Goal: Find specific page/section: Find specific page/section

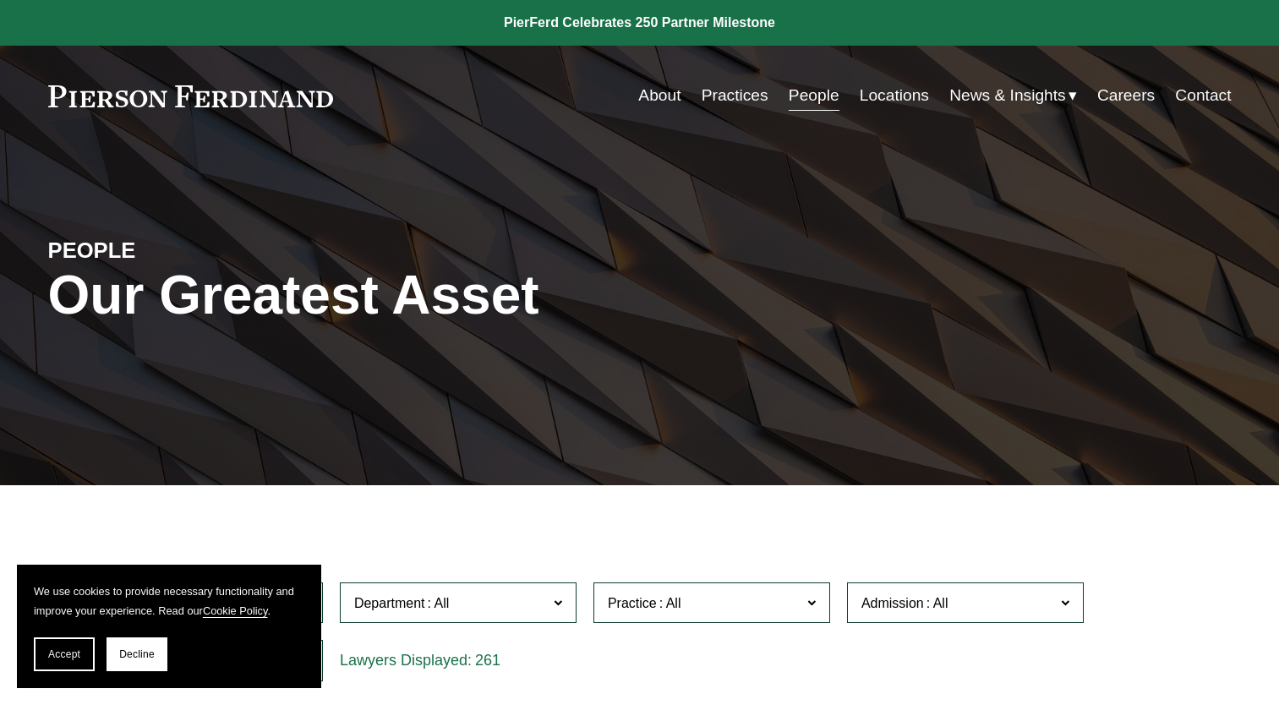
scroll to position [254, 0]
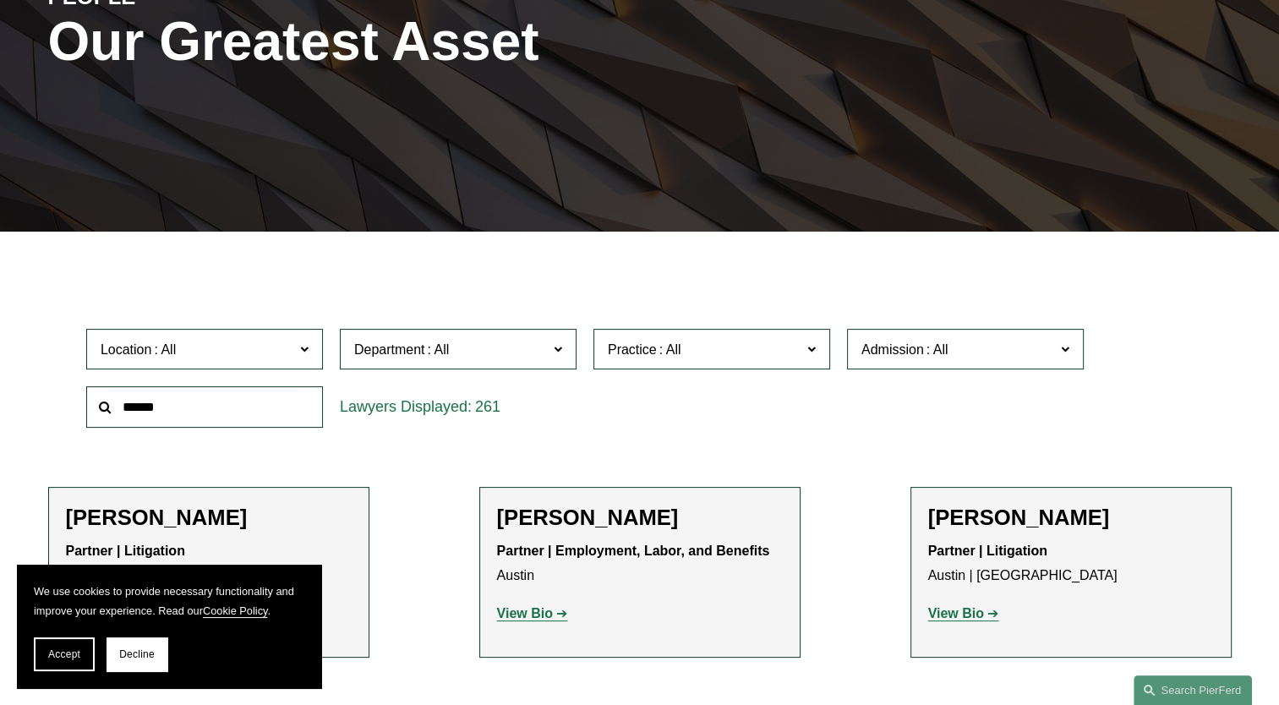
click at [226, 419] on input "text" at bounding box center [204, 406] width 237 height 41
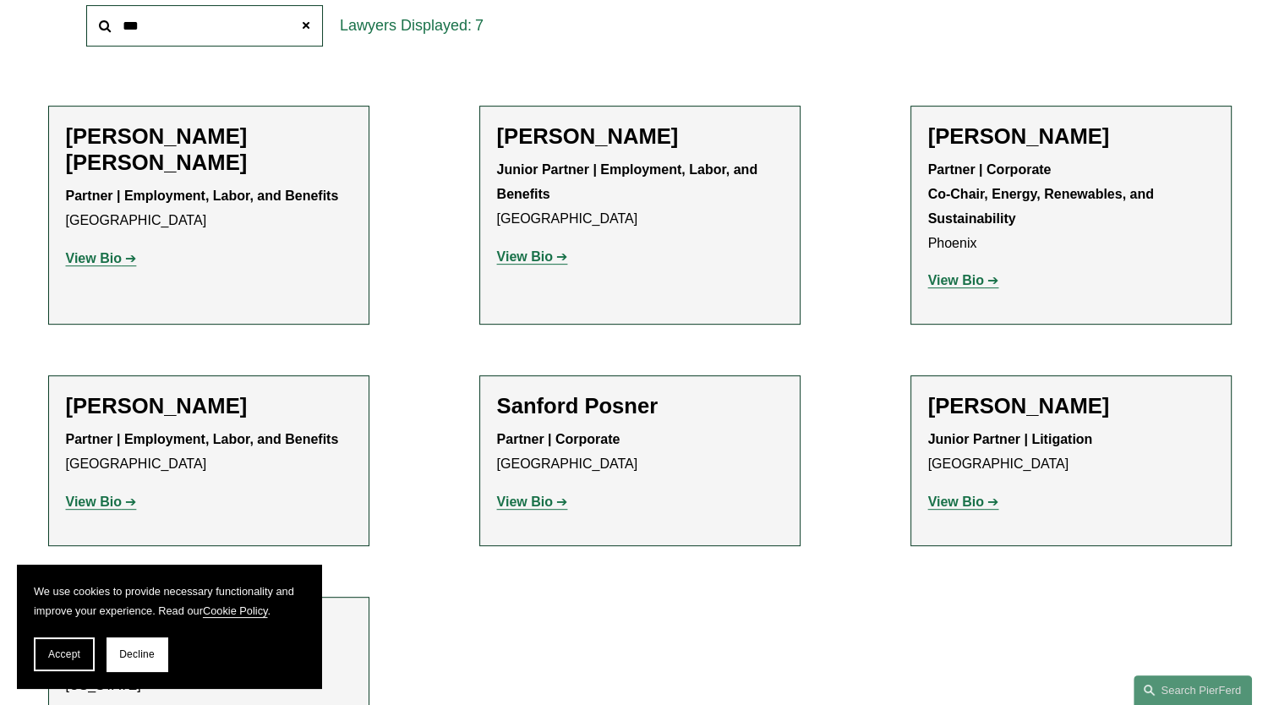
scroll to position [761, 0]
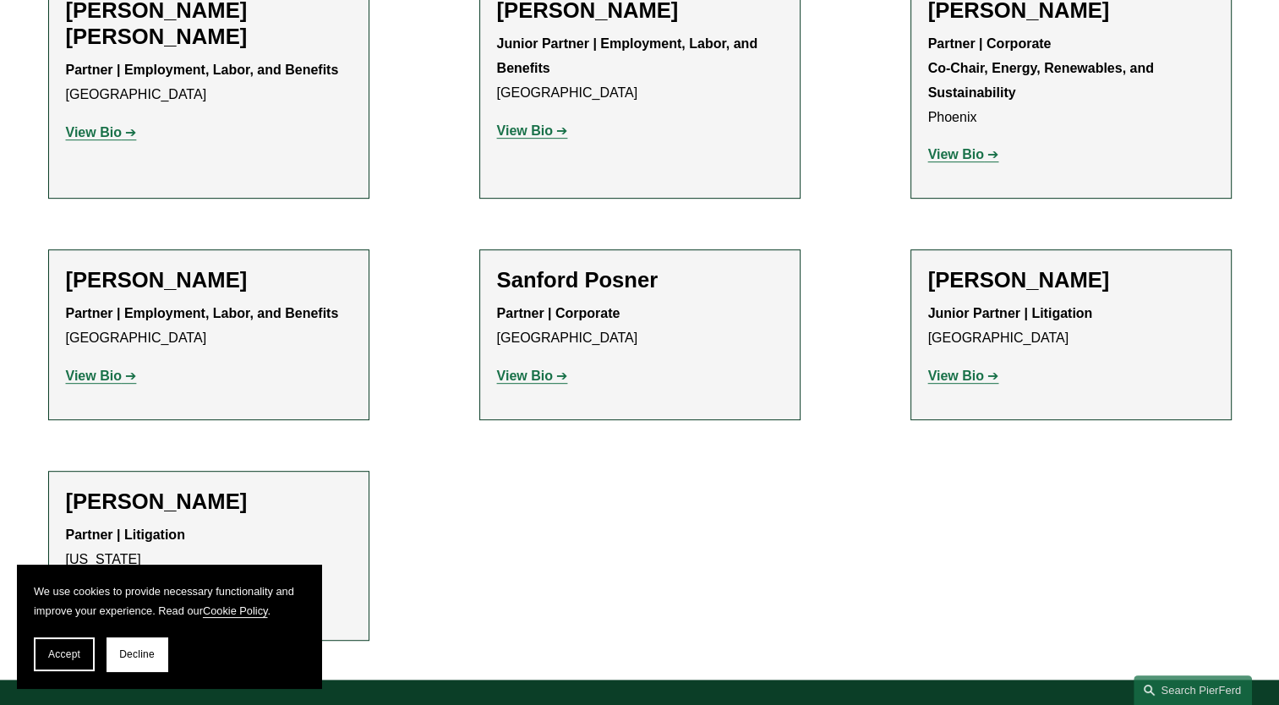
click at [950, 377] on strong "View Bio" at bounding box center [956, 375] width 56 height 14
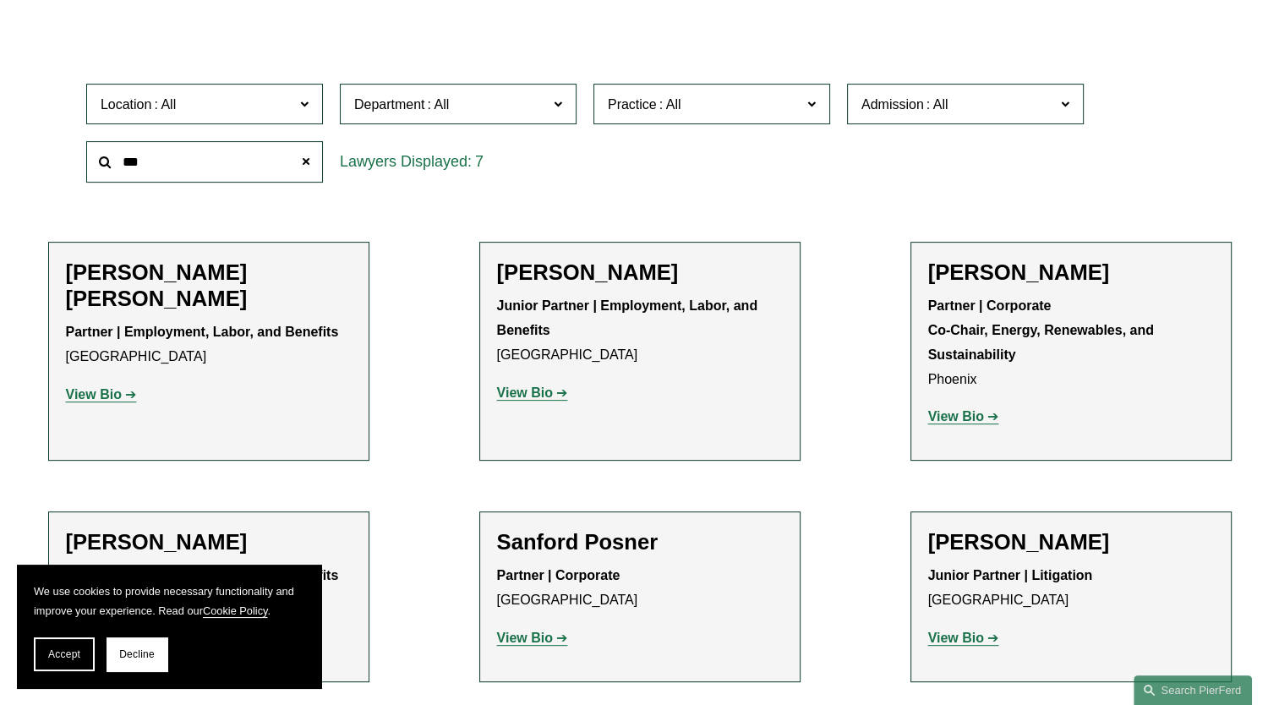
scroll to position [507, 0]
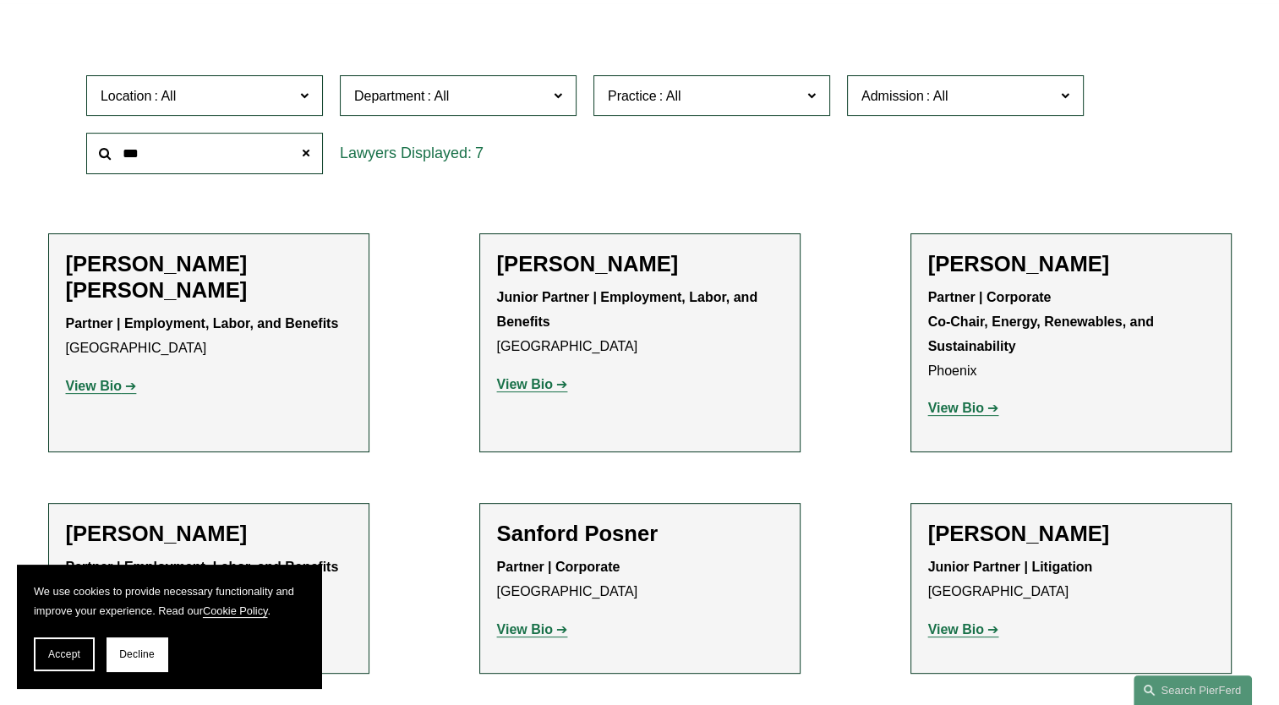
drag, startPoint x: 158, startPoint y: 168, endPoint x: 30, endPoint y: 158, distance: 128.8
click at [34, 161] on ul "Filter Location All [GEOGRAPHIC_DATA] [GEOGRAPHIC_DATA] [GEOGRAPHIC_DATA] [GEOG…" at bounding box center [639, 455] width 1260 height 879
type input "***"
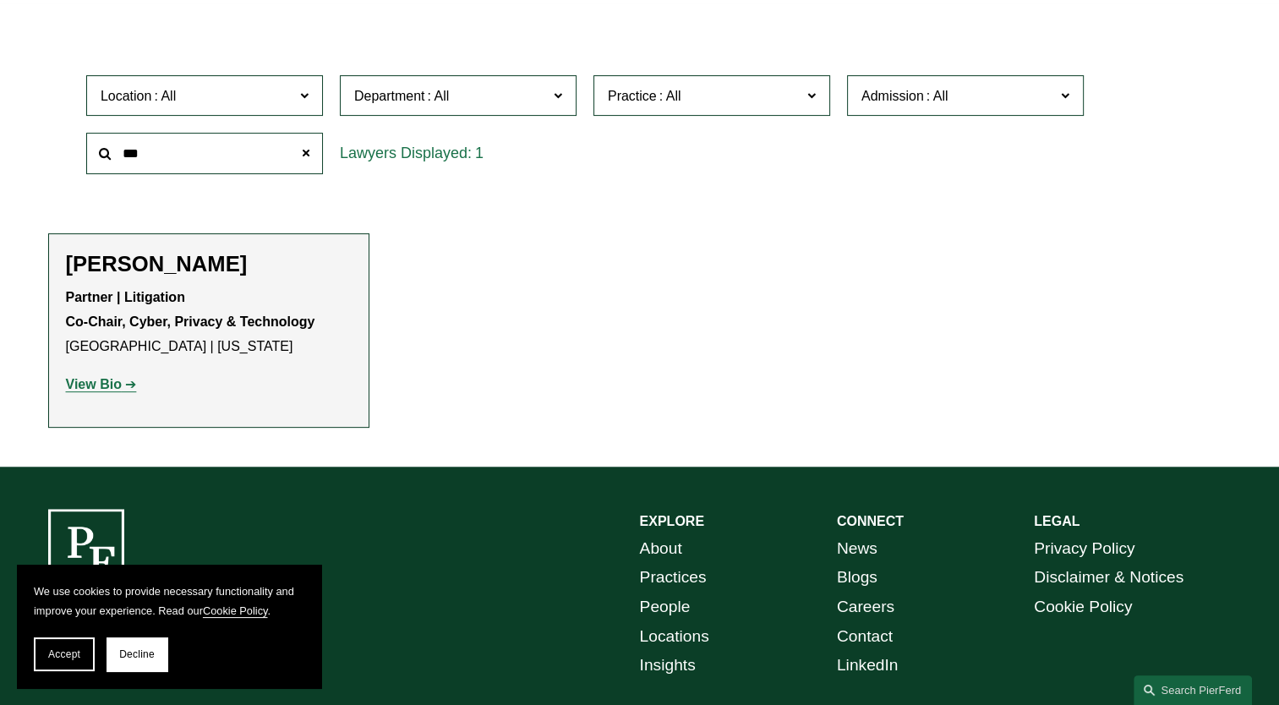
click at [112, 387] on strong "View Bio" at bounding box center [94, 384] width 56 height 14
